Goal: Find specific page/section: Find specific page/section

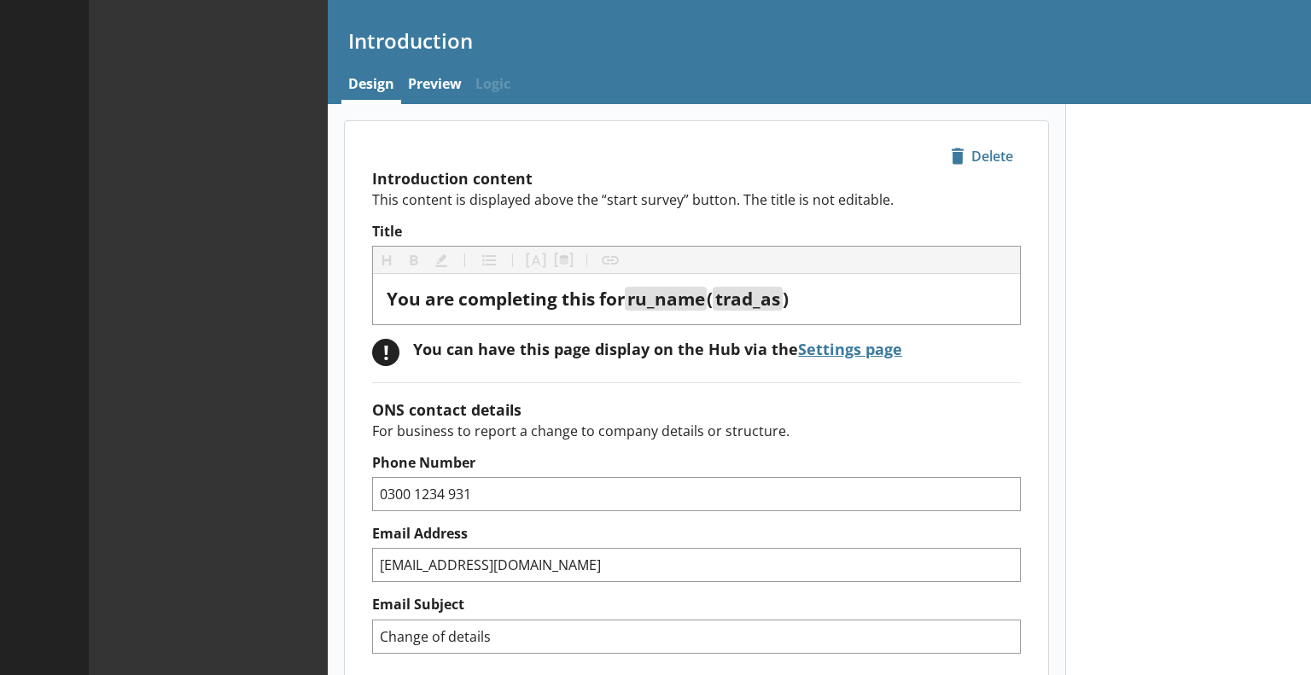
type textarea "x"
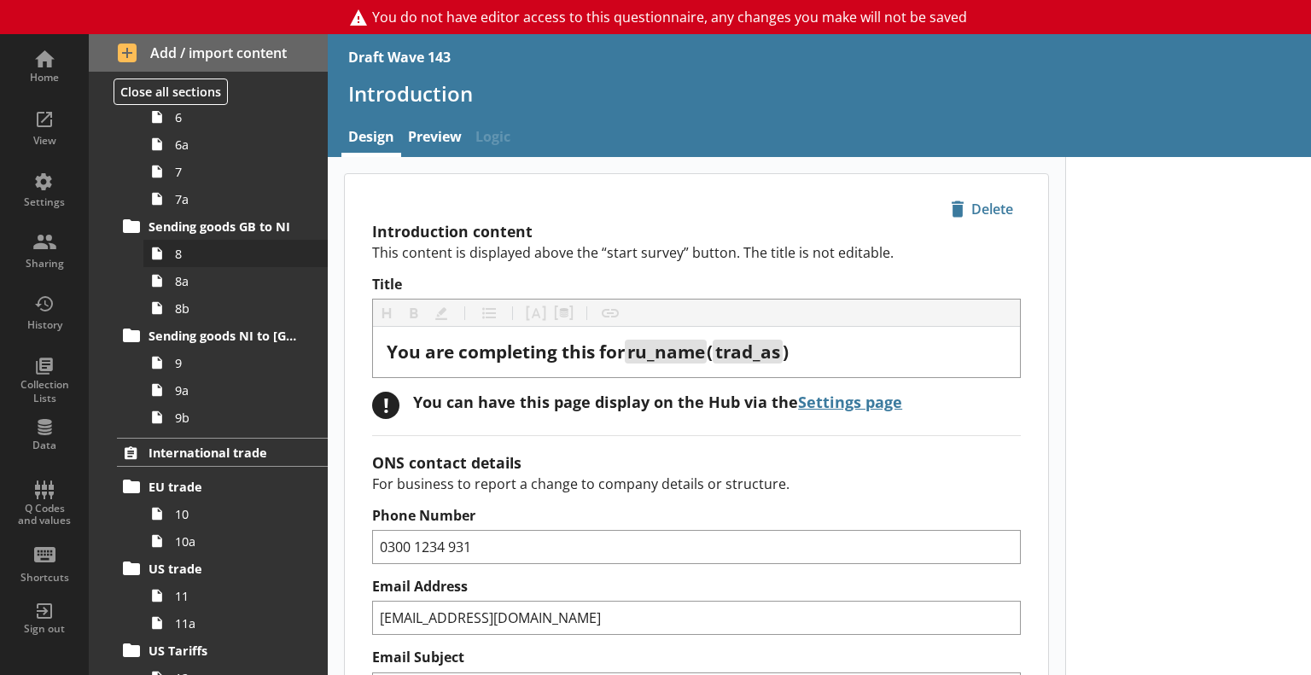
scroll to position [1137, 0]
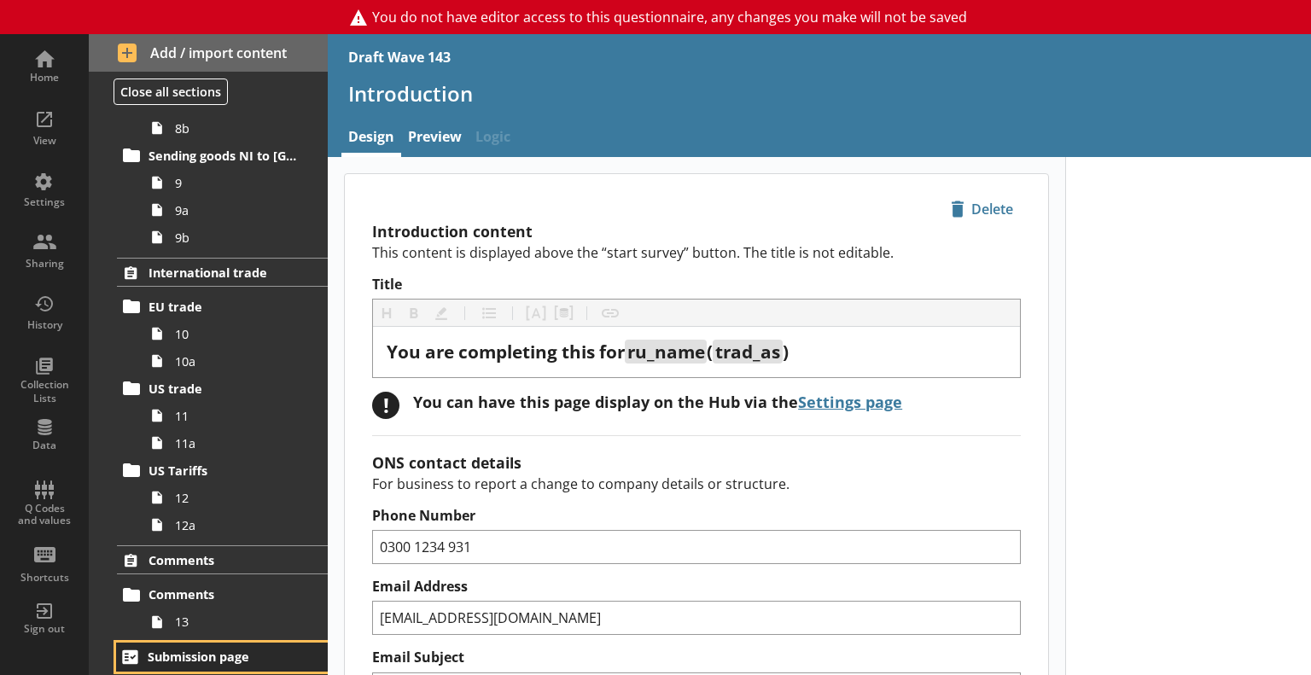
click at [188, 653] on span "Submission page" at bounding box center [222, 657] width 149 height 16
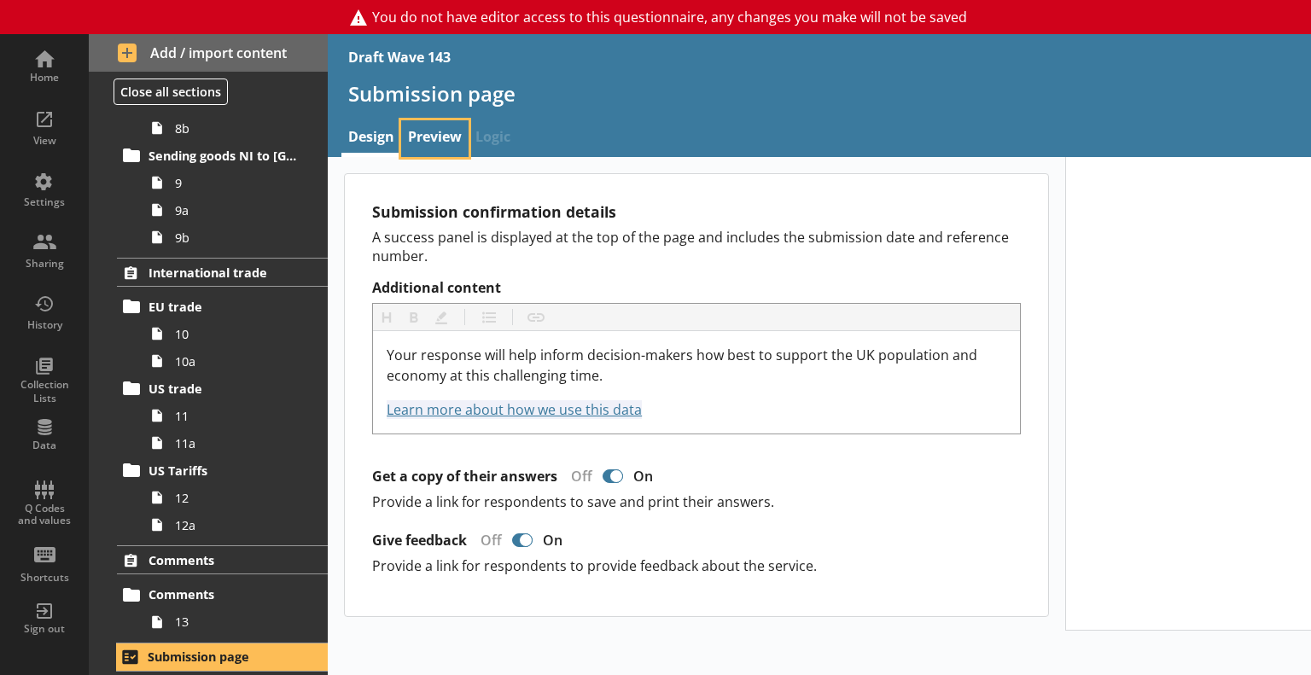
click at [441, 136] on link "Preview" at bounding box center [434, 138] width 67 height 37
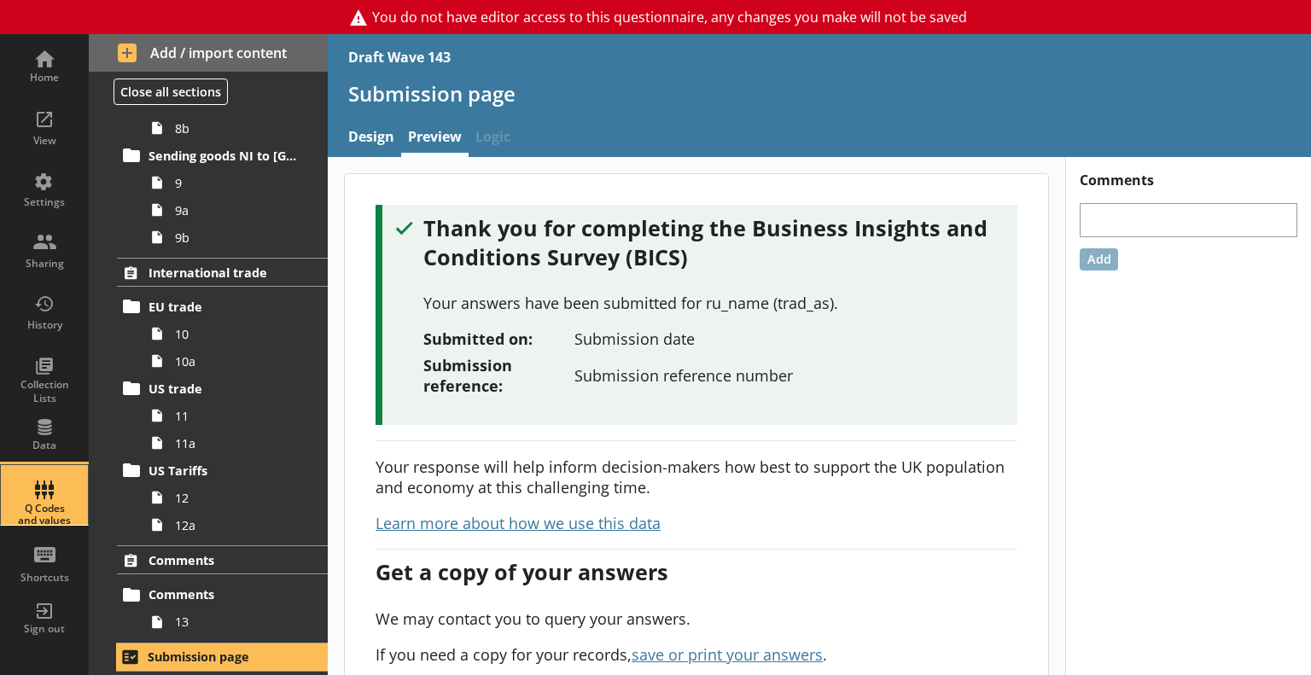
click at [55, 497] on div "Q Codes and values" at bounding box center [45, 495] width 60 height 60
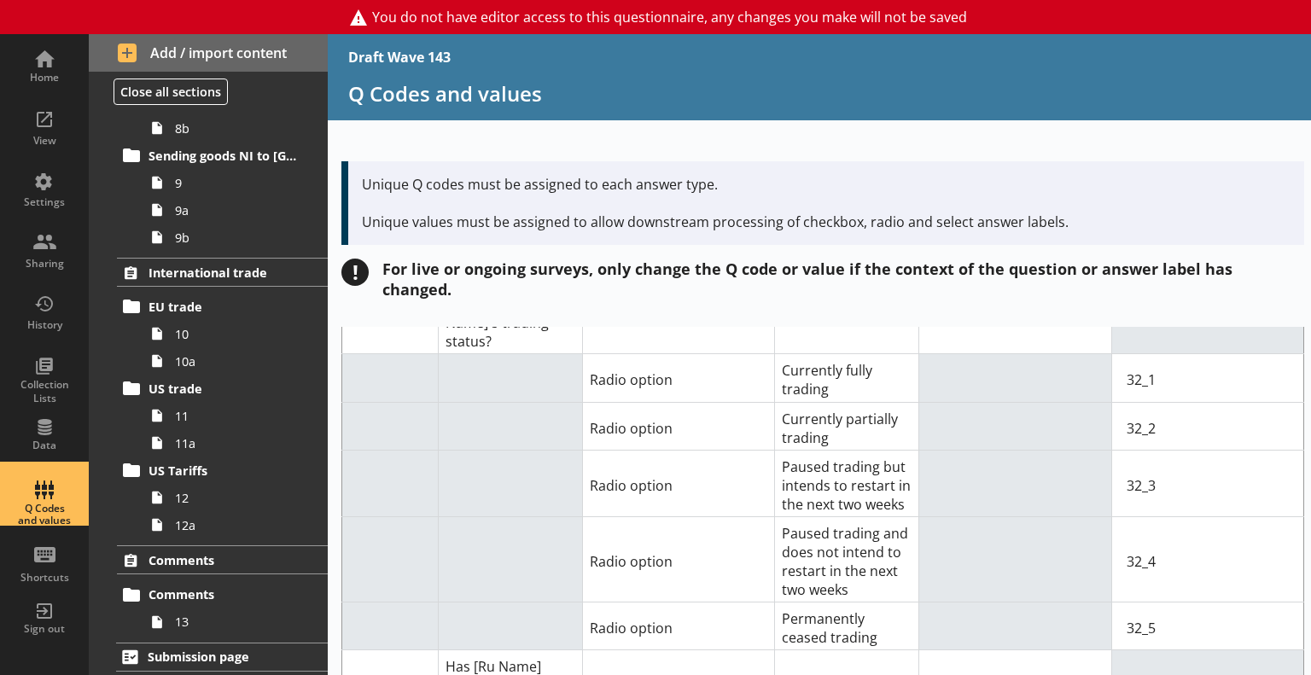
scroll to position [178, 0]
click at [796, 446] on td "Paused trading but intends to restart in the next two weeks" at bounding box center [847, 479] width 144 height 67
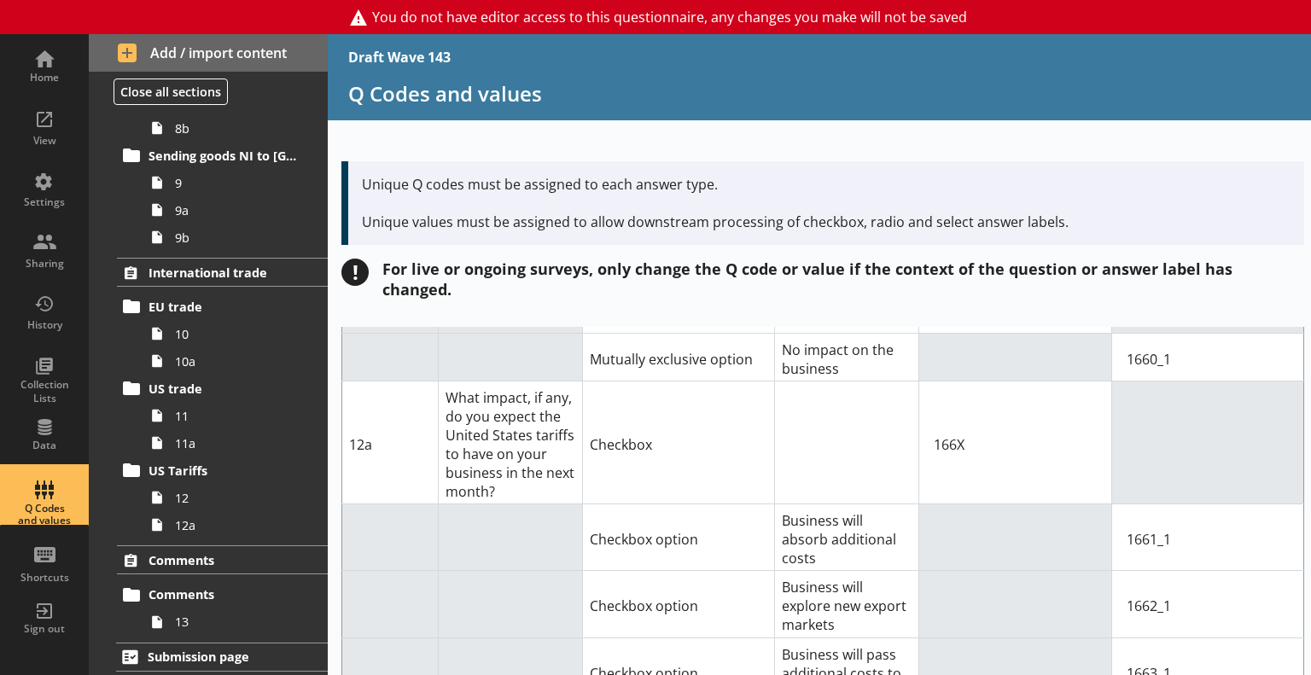
scroll to position [15288, 0]
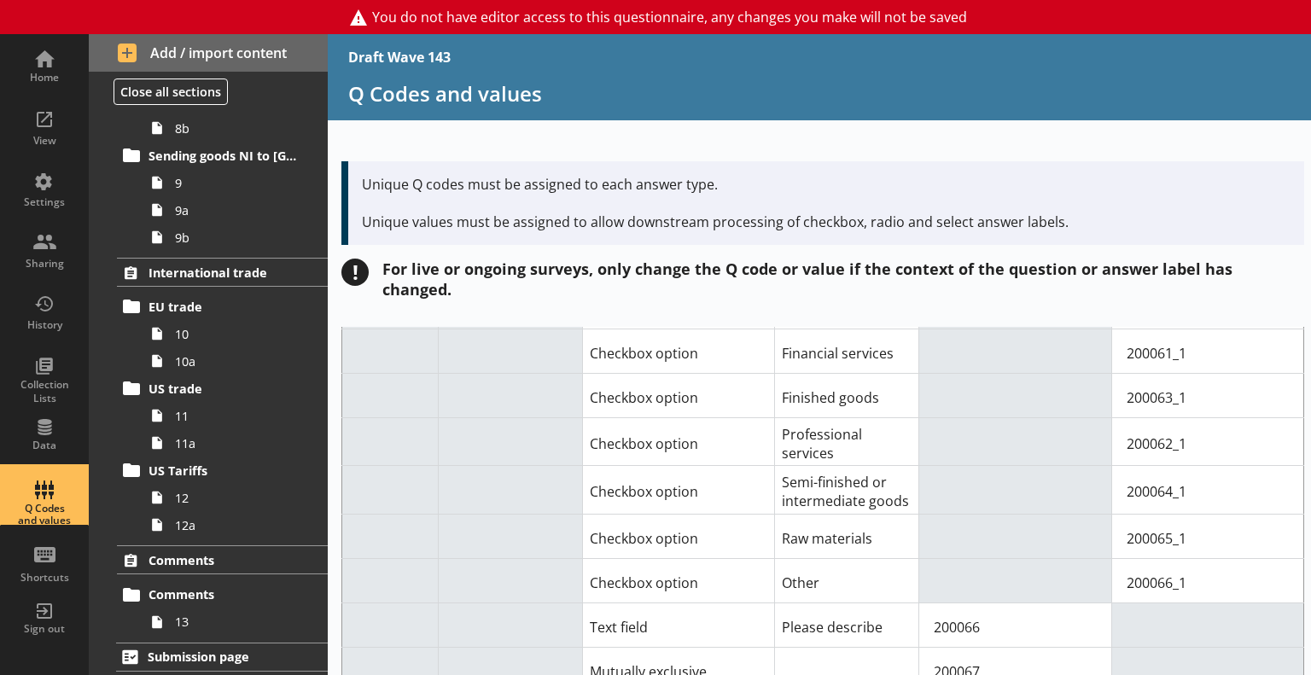
scroll to position [9778, 0]
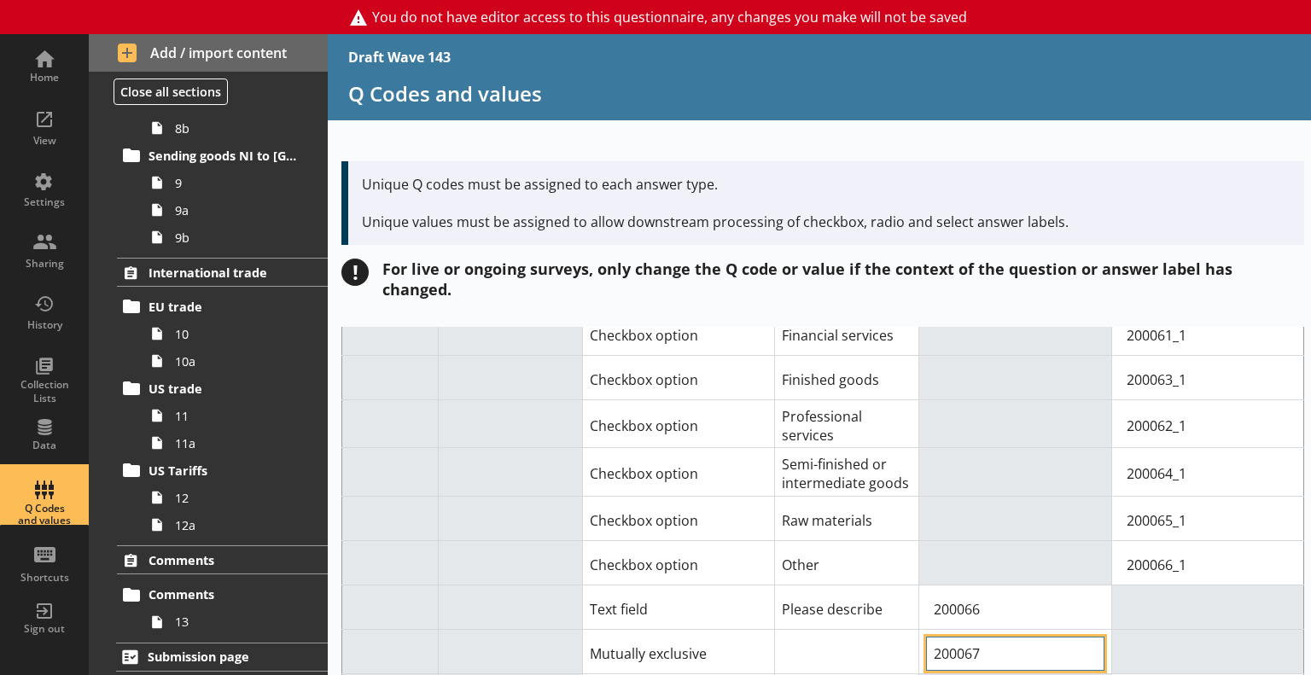
drag, startPoint x: 925, startPoint y: 511, endPoint x: 956, endPoint y: 511, distance: 30.7
click at [956, 637] on input "200067" at bounding box center [1015, 654] width 178 height 34
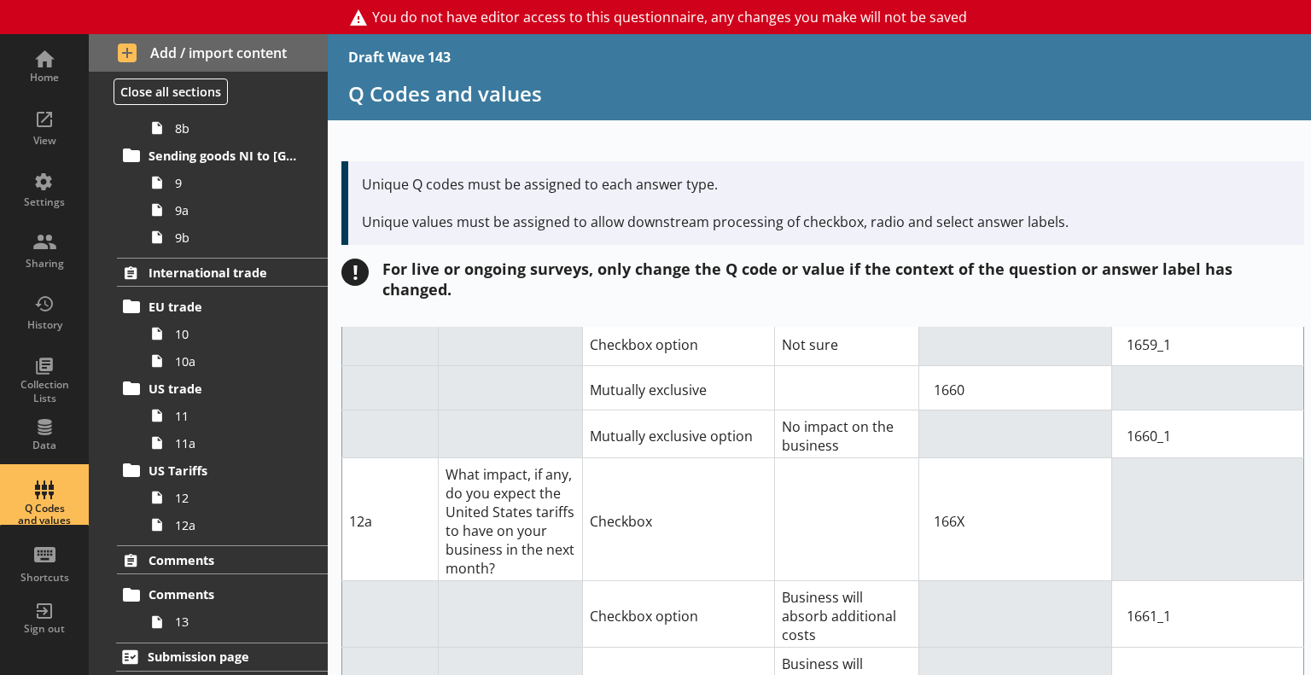
scroll to position [15203, 0]
